Goal: Transaction & Acquisition: Purchase product/service

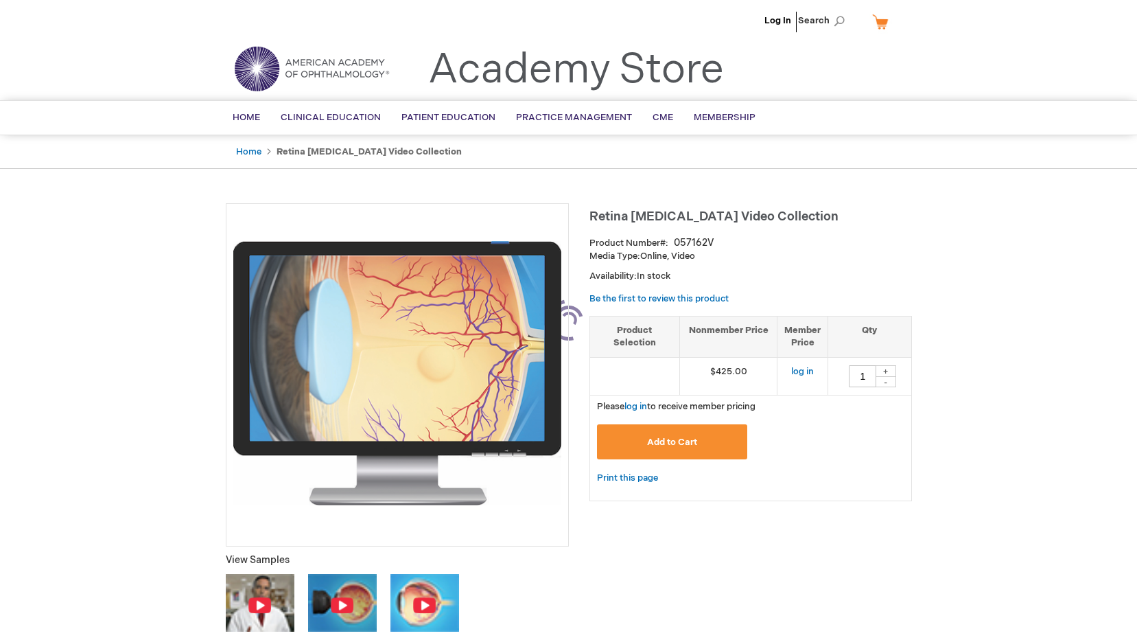
type input "1"
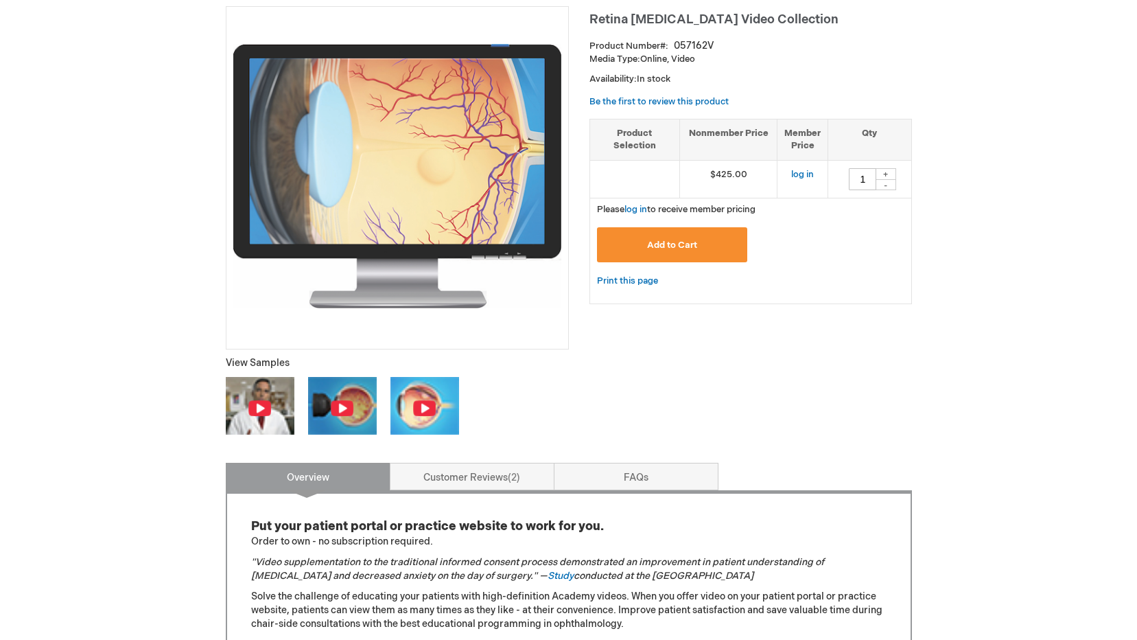
scroll to position [206, 0]
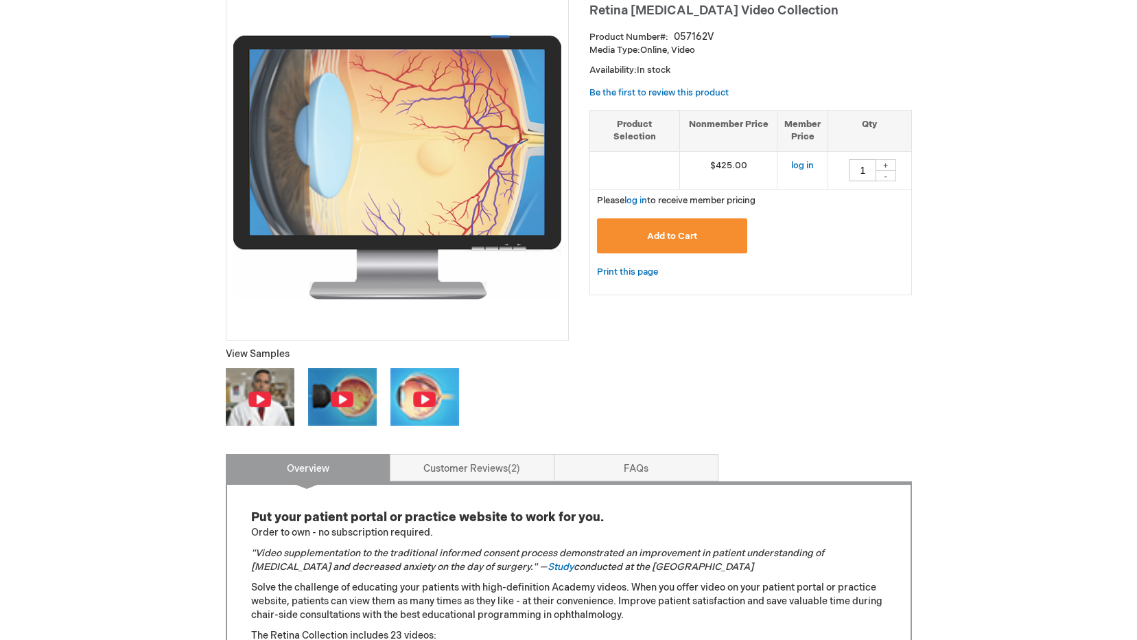
click at [274, 387] on img at bounding box center [260, 396] width 69 height 57
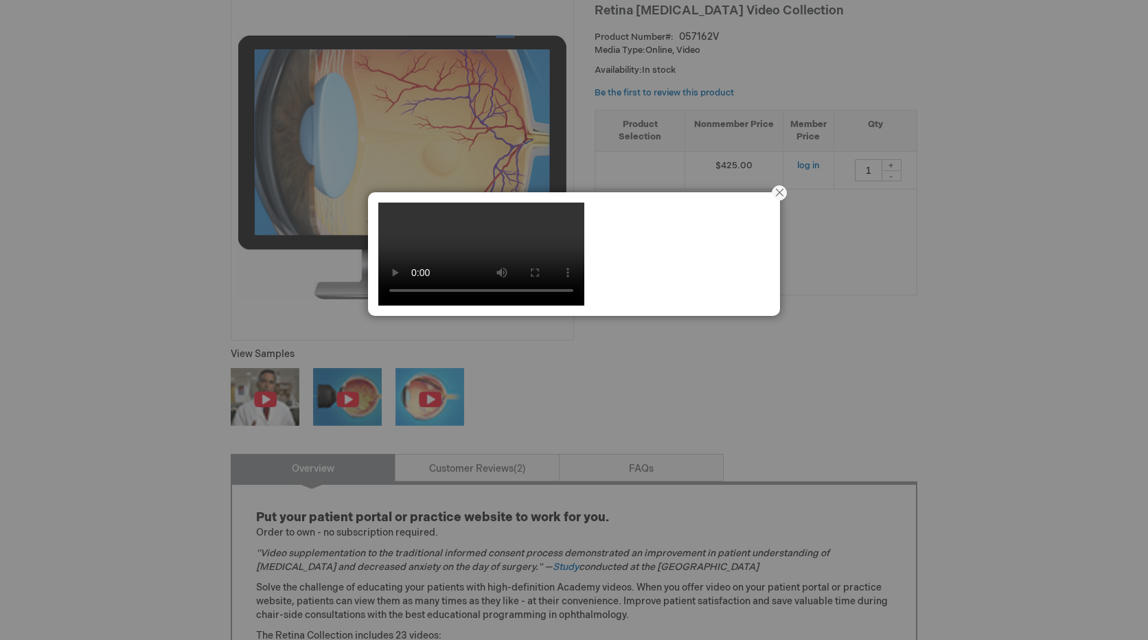
click at [776, 191] on button "Close" at bounding box center [779, 193] width 43 height 43
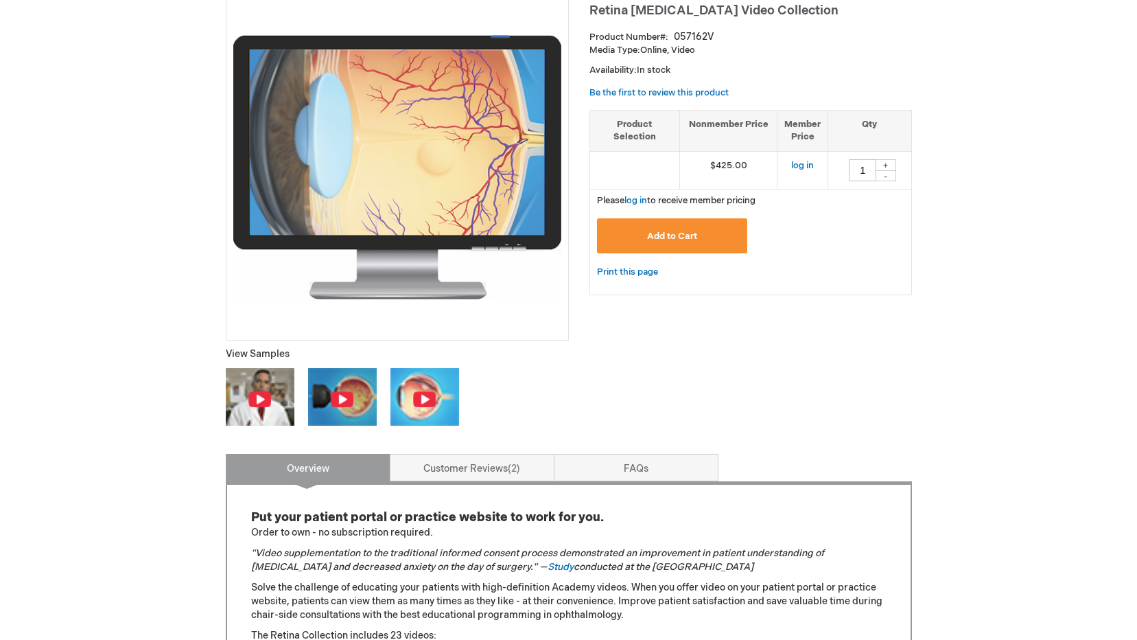
click at [343, 384] on img at bounding box center [342, 396] width 69 height 57
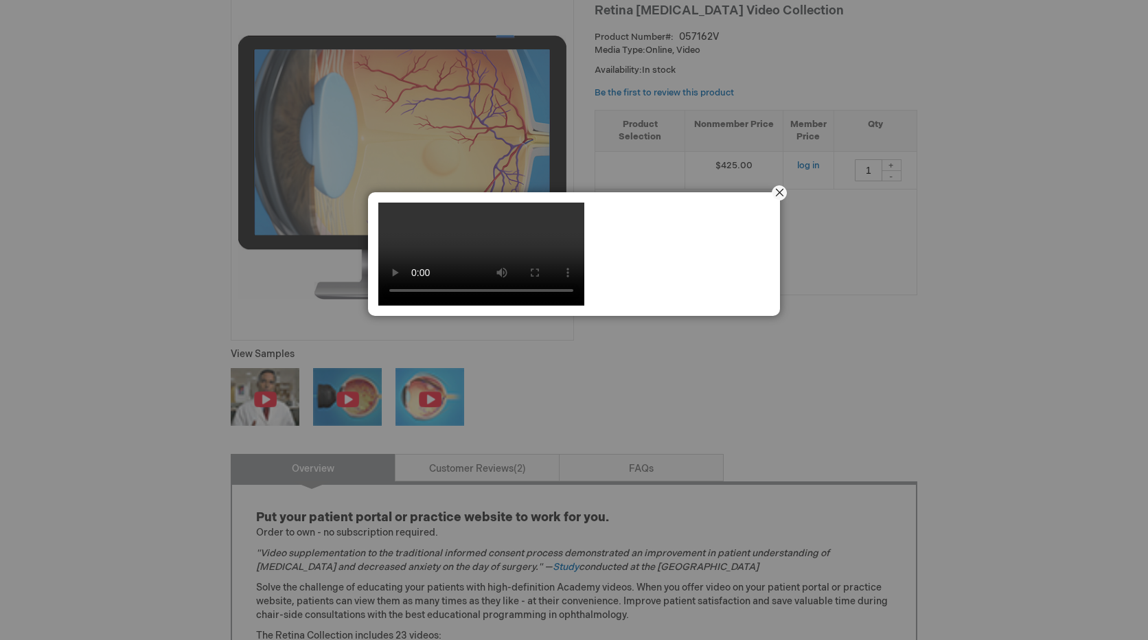
click at [776, 189] on button "Close" at bounding box center [779, 193] width 43 height 43
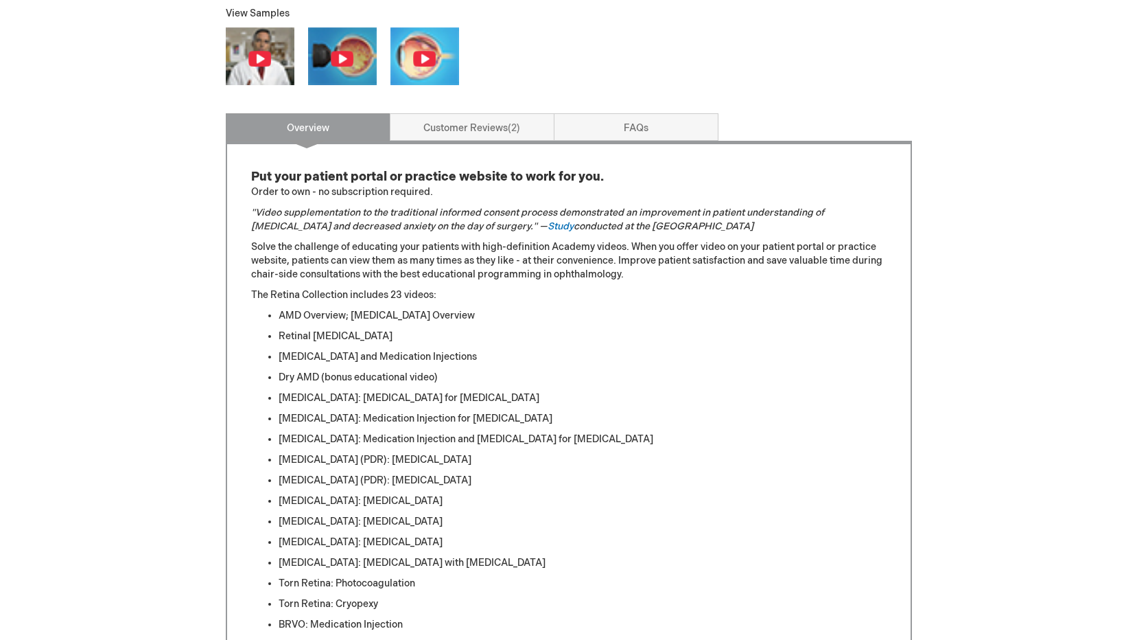
scroll to position [755, 0]
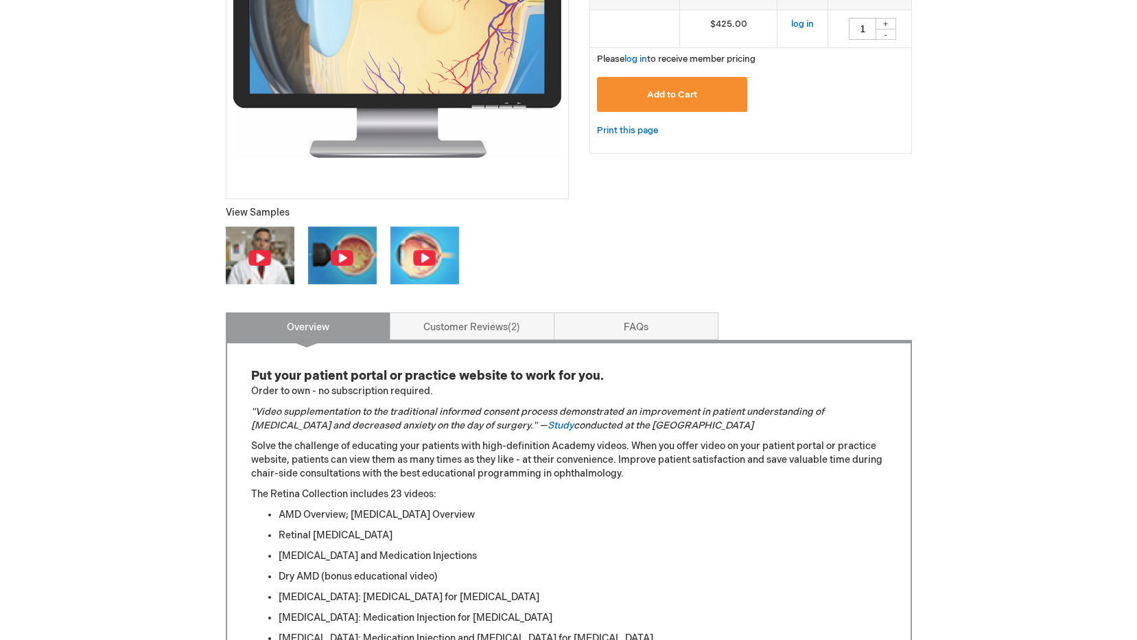
scroll to position [481, 0]
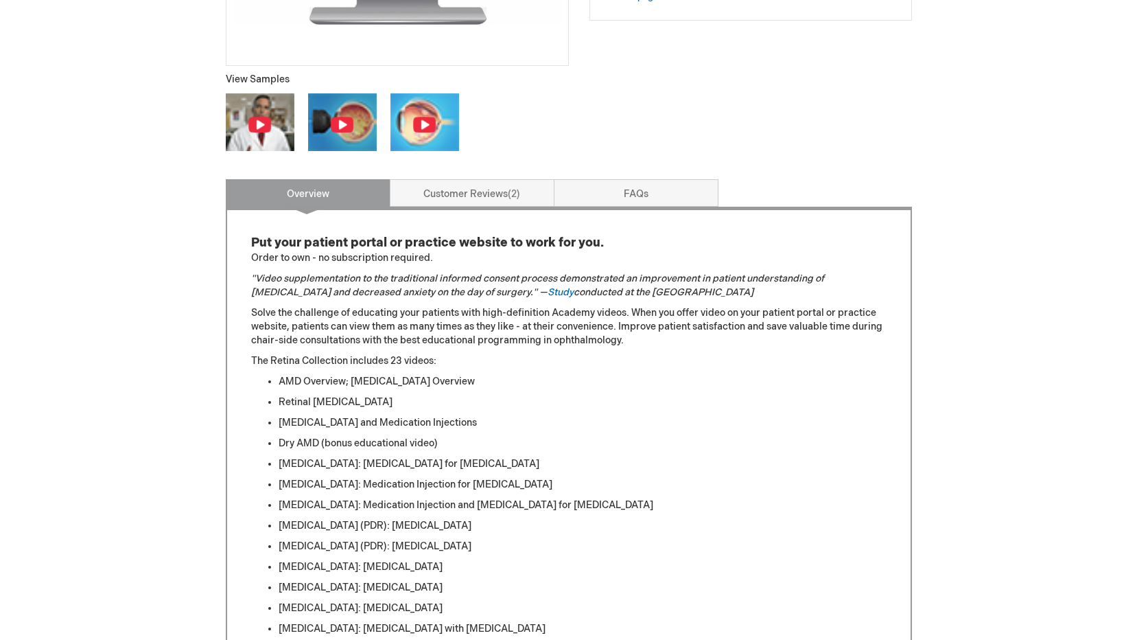
scroll to position [206, 0]
